Goal: Information Seeking & Learning: Learn about a topic

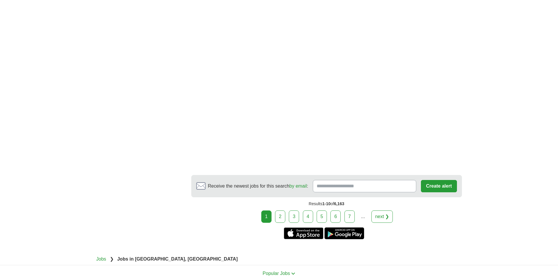
scroll to position [1029, 0]
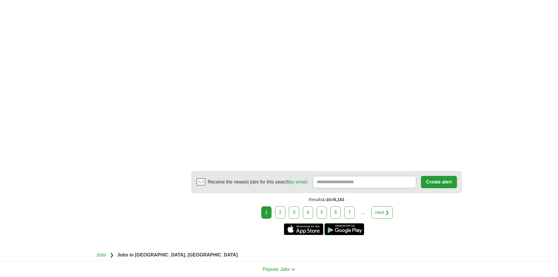
click at [386, 206] on link "next ❯" at bounding box center [382, 212] width 22 height 12
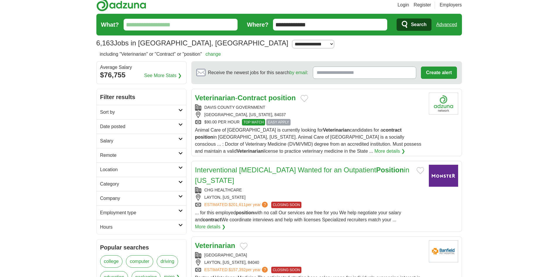
scroll to position [0, 0]
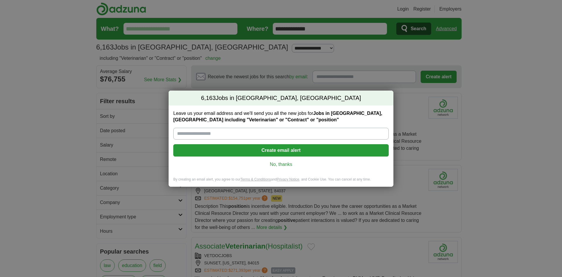
click at [206, 29] on div "6,163 Jobs in Kaysville, UT Leave us your email address and we'll send you all …" at bounding box center [281, 138] width 562 height 277
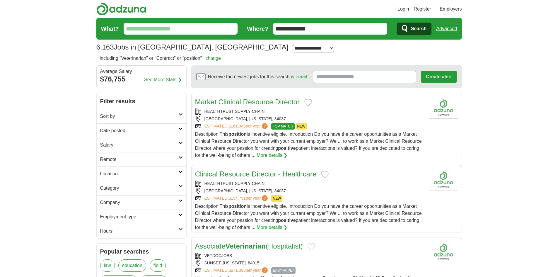
click at [210, 28] on input "What?" at bounding box center [181, 29] width 114 height 12
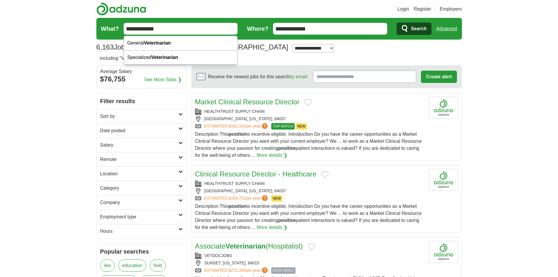
type input "**********"
click at [396, 23] on button "Search" at bounding box center [413, 29] width 35 height 12
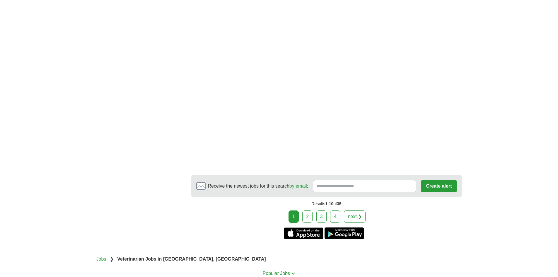
scroll to position [792, 0]
click at [310, 212] on link "2" at bounding box center [307, 216] width 10 height 12
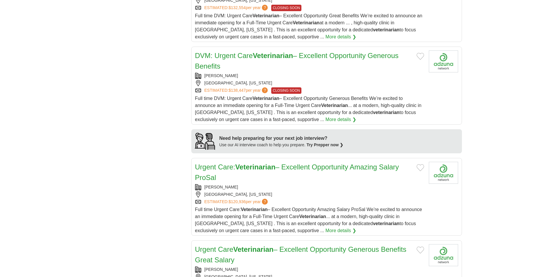
scroll to position [402, 0]
